Goal: Transaction & Acquisition: Subscribe to service/newsletter

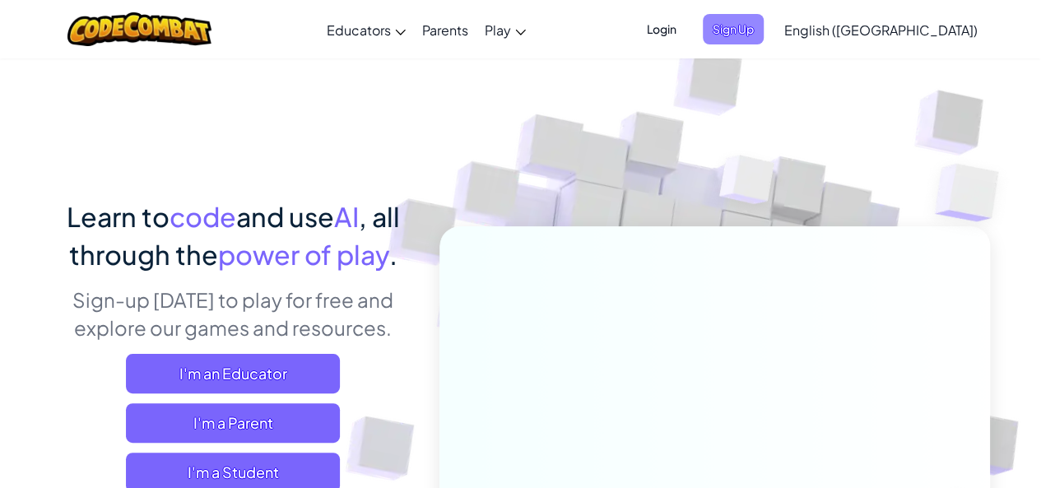
click at [763, 29] on span "Sign Up" at bounding box center [732, 29] width 61 height 30
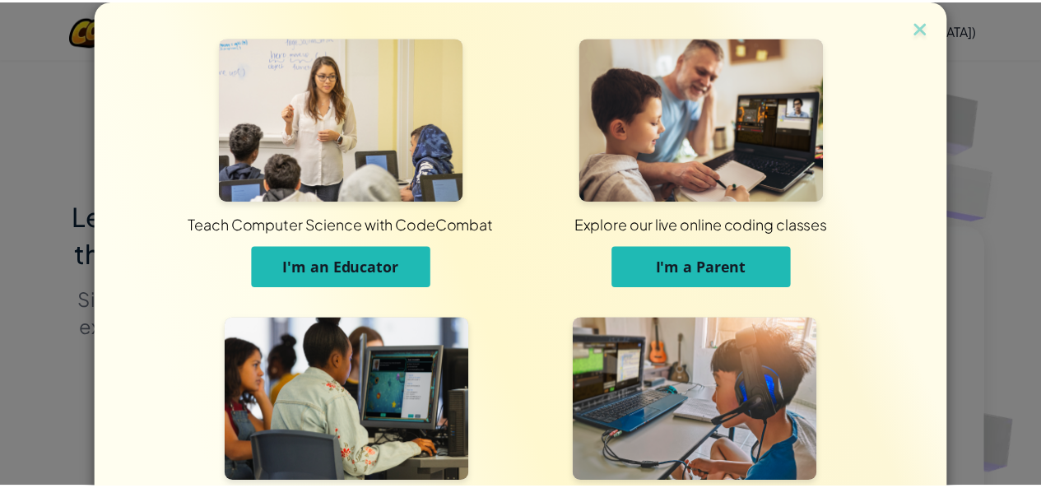
scroll to position [163, 0]
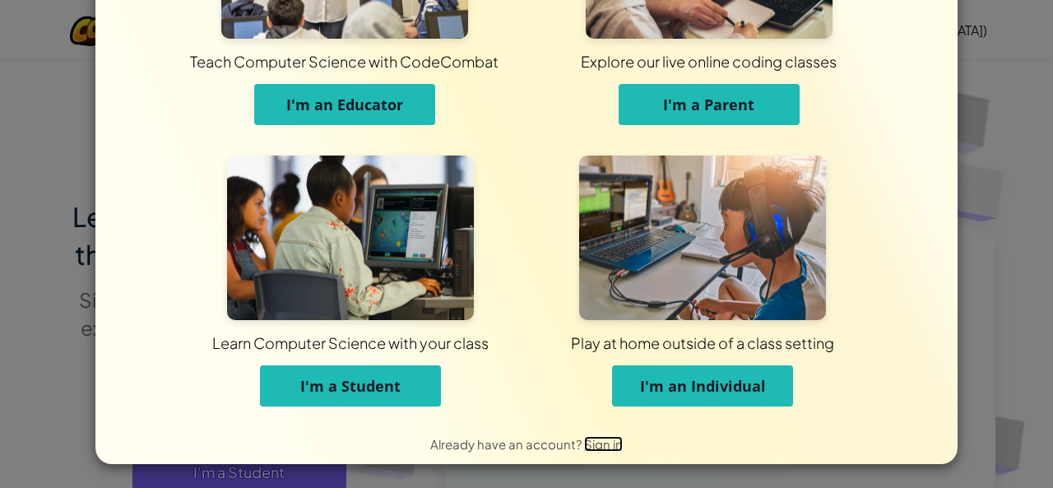
click at [592, 440] on span "Sign in" at bounding box center [603, 444] width 39 height 16
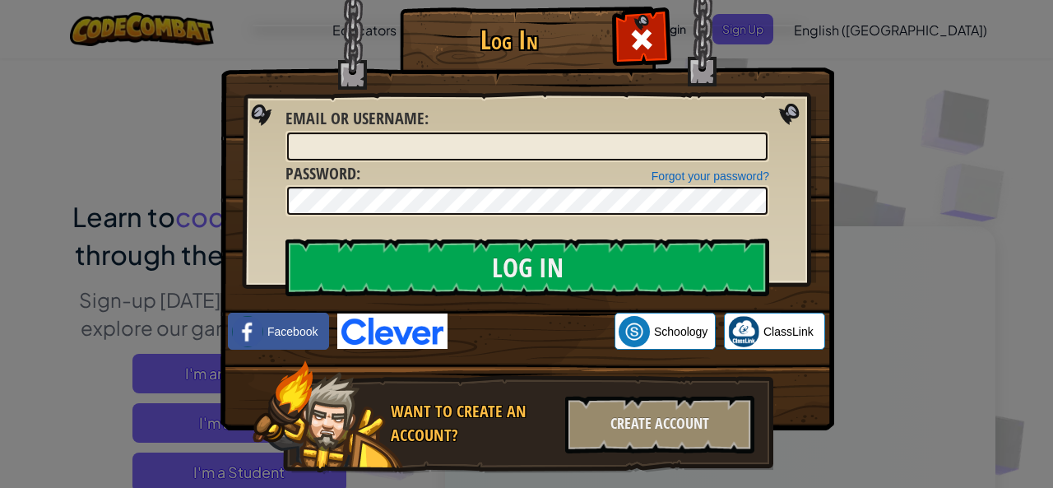
click at [992, 34] on div "Log In Unknown Error Email or Username : Forgot your password? Password : Log I…" at bounding box center [526, 244] width 1053 height 488
